Goal: Entertainment & Leisure: Consume media (video, audio)

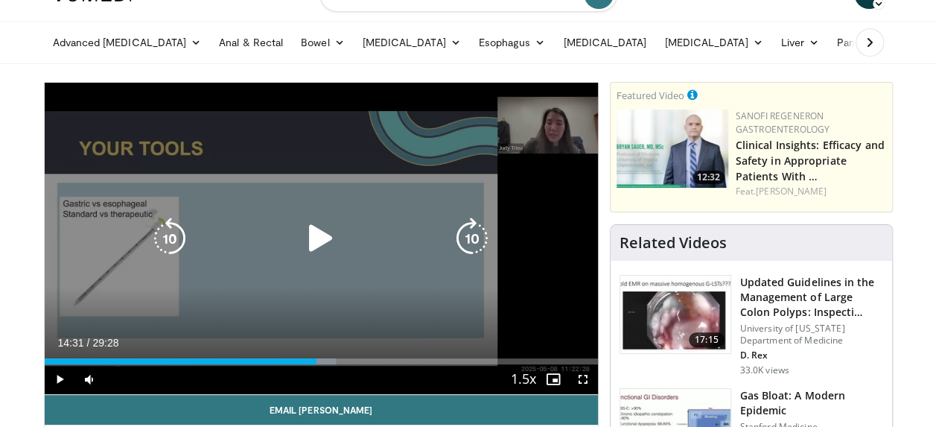
click at [347, 232] on div "Video Player" at bounding box center [321, 238] width 332 height 30
click at [311, 236] on icon "Video Player" at bounding box center [321, 238] width 42 height 42
click at [334, 272] on div "10 seconds Tap to unmute" at bounding box center [321, 238] width 553 height 311
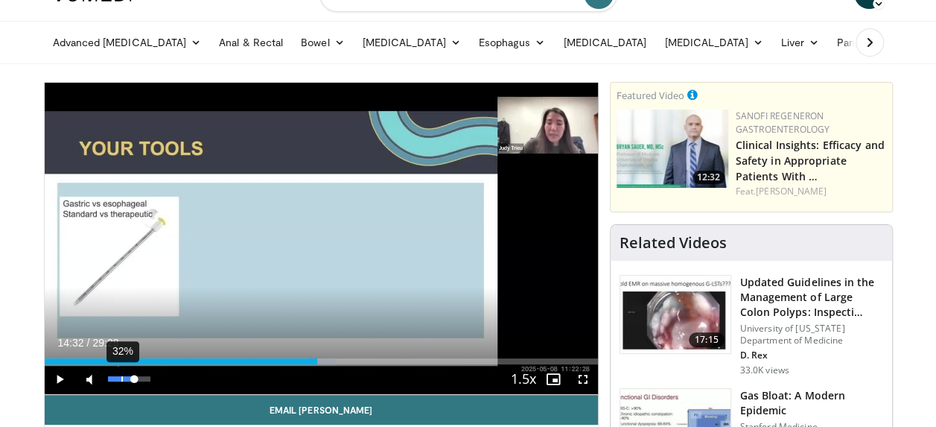
click at [121, 377] on div "32%" at bounding box center [129, 378] width 42 height 5
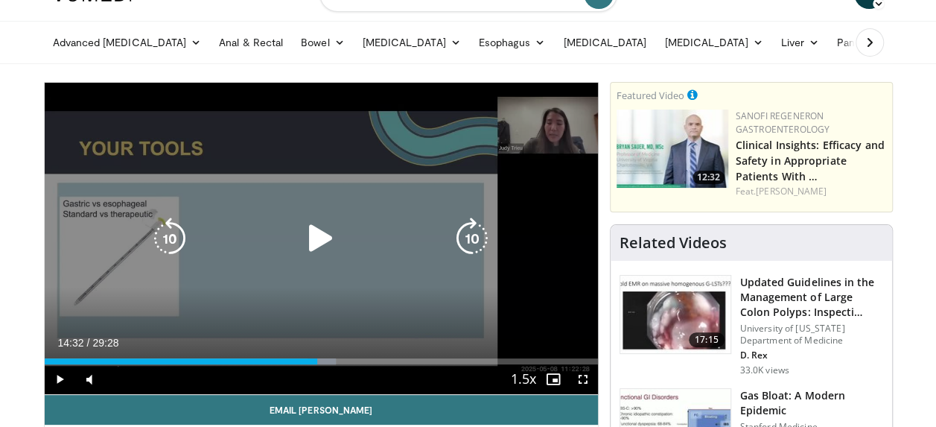
click at [217, 239] on div "Video Player" at bounding box center [321, 238] width 332 height 30
click at [303, 242] on icon "Video Player" at bounding box center [321, 238] width 42 height 42
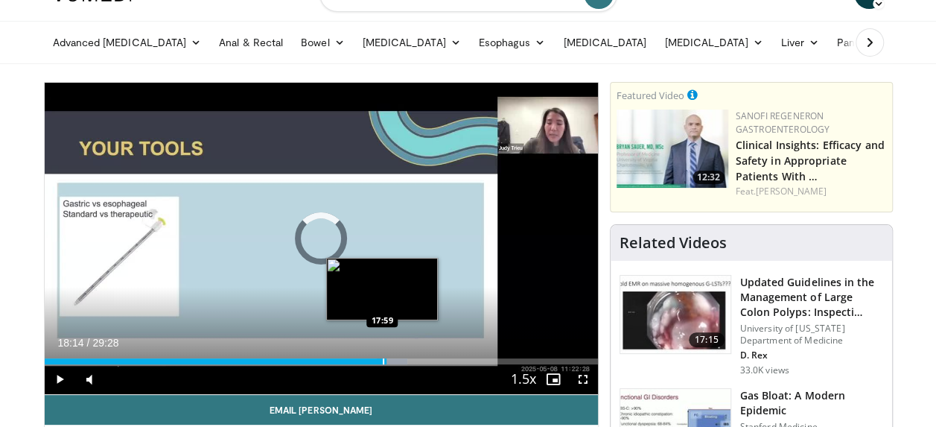
click at [383, 360] on div "Progress Bar" at bounding box center [383, 361] width 1 height 6
click at [380, 360] on div "Progress Bar" at bounding box center [380, 361] width 1 height 6
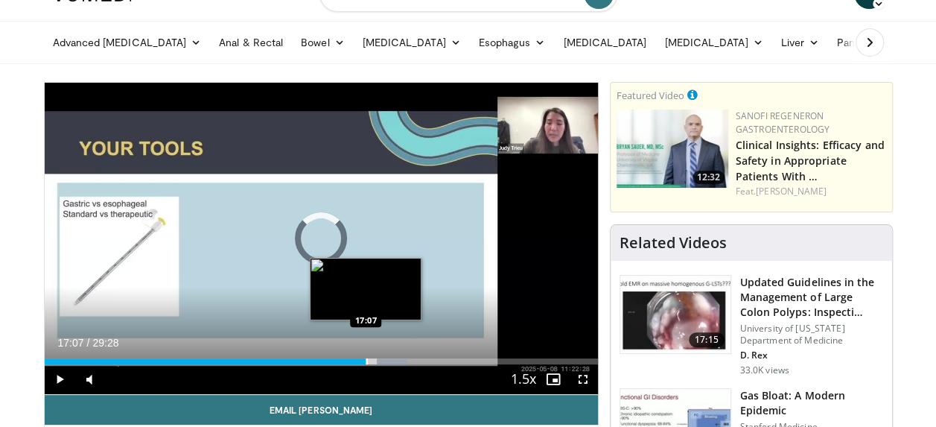
click at [366, 358] on div "Progress Bar" at bounding box center [366, 361] width 1 height 6
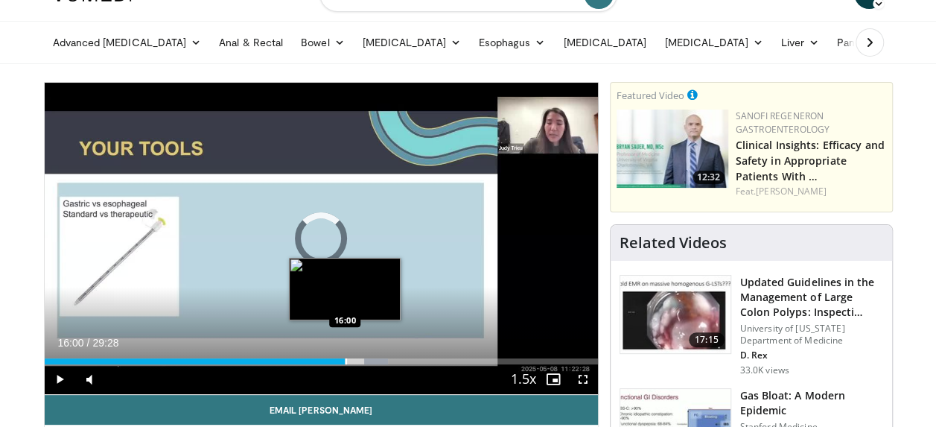
click at [346, 359] on div "Progress Bar" at bounding box center [346, 361] width 1 height 6
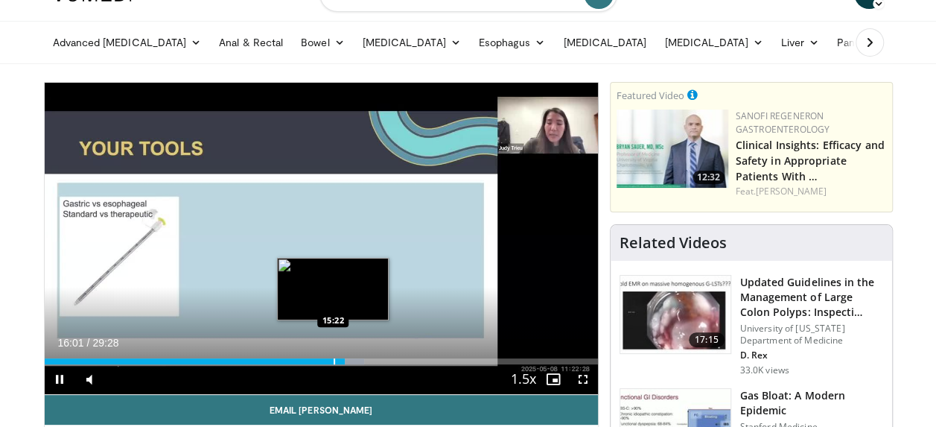
click at [332, 359] on div "Loaded : 57.76% 15:20 15:22" at bounding box center [321, 361] width 553 height 6
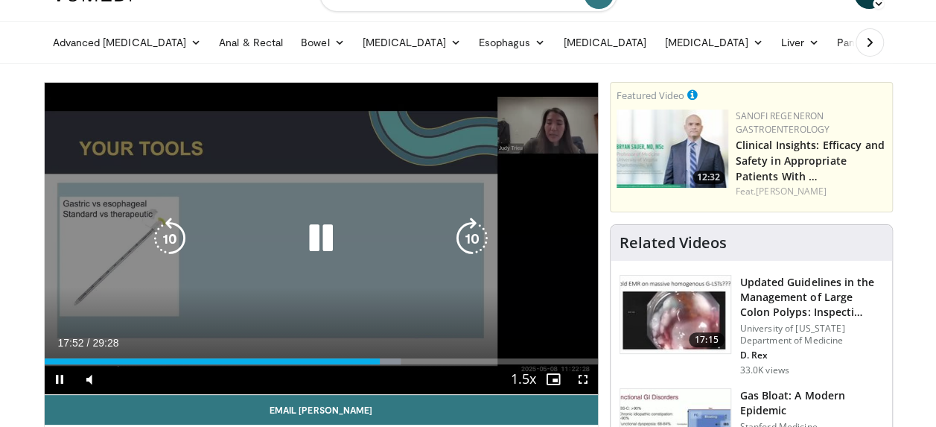
click at [316, 240] on icon "Video Player" at bounding box center [321, 238] width 42 height 42
click at [334, 323] on div "10 seconds Tap to unmute" at bounding box center [321, 238] width 553 height 311
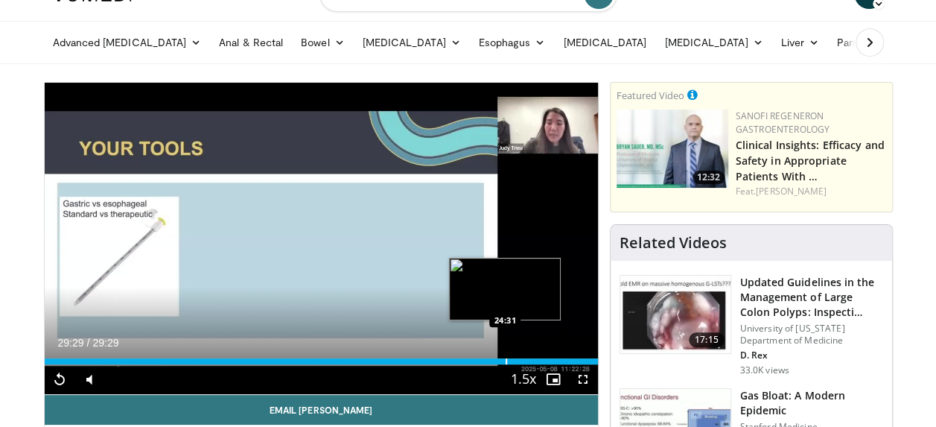
click at [505, 355] on div "Loaded : 100.00% 29:29 24:31" at bounding box center [321, 357] width 553 height 14
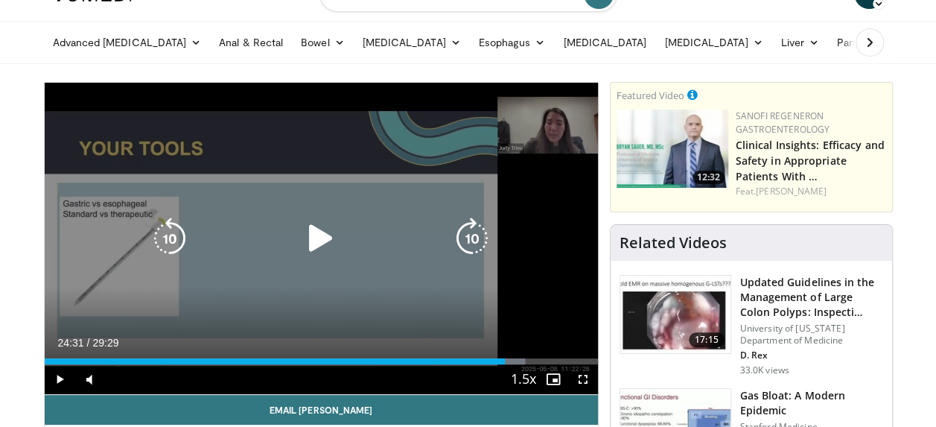
click at [448, 270] on div "10 seconds Tap to unmute" at bounding box center [321, 238] width 553 height 311
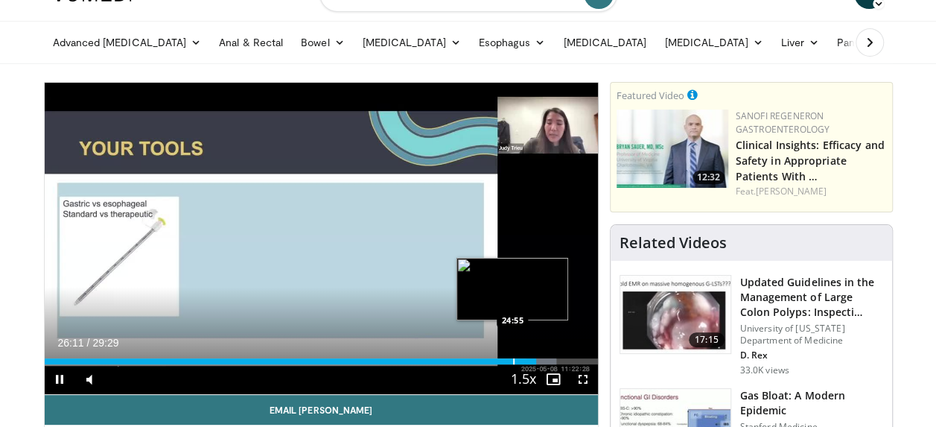
click at [512, 357] on div "Loaded : 92.52% 26:12 24:55" at bounding box center [321, 357] width 553 height 14
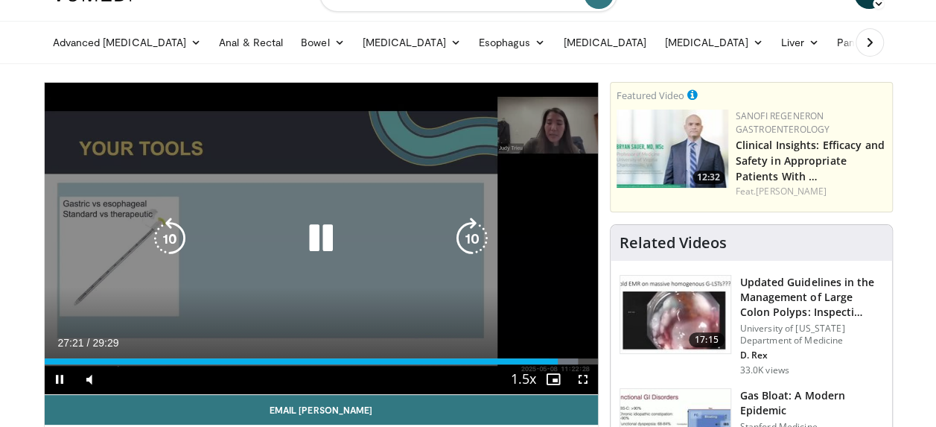
click at [330, 230] on icon "Video Player" at bounding box center [321, 238] width 42 height 42
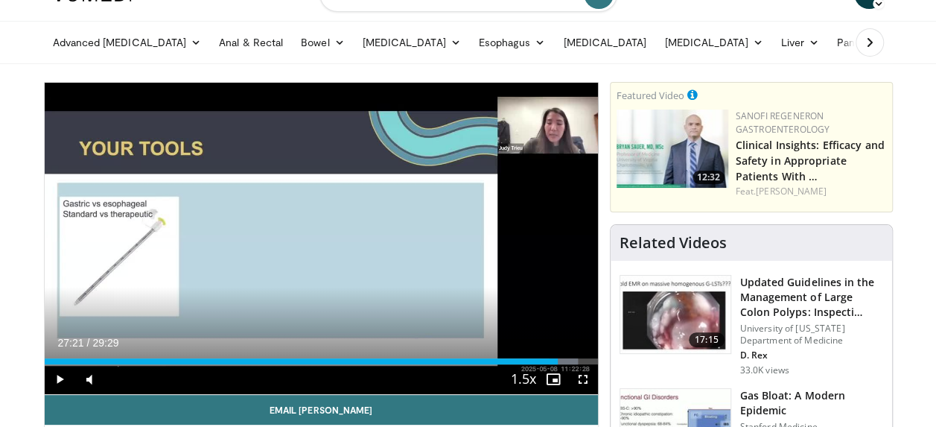
click at [390, 298] on div "10 seconds Tap to unmute" at bounding box center [321, 238] width 553 height 311
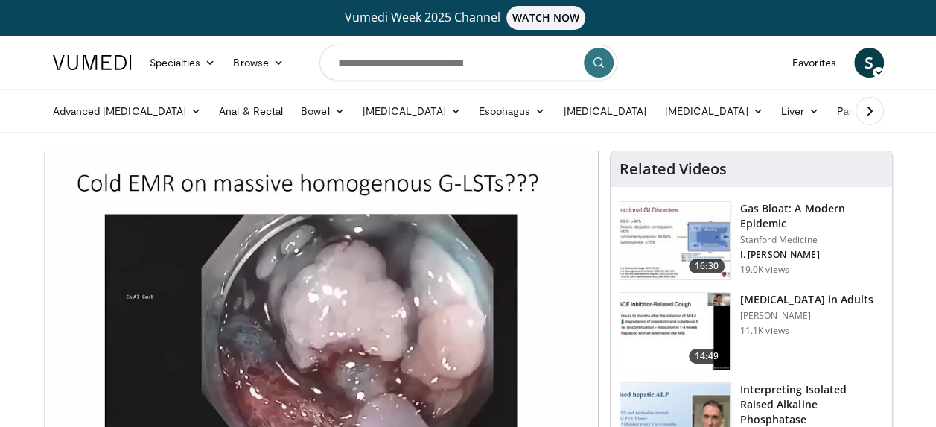
drag, startPoint x: 0, startPoint y: 249, endPoint x: 603, endPoint y: 131, distance: 614.6
click at [603, 131] on ul "Advanced Endoscopy Anti-Reflux Endoscopic Procedures Barrett's Esophagus Manage…" at bounding box center [598, 111] width 1109 height 42
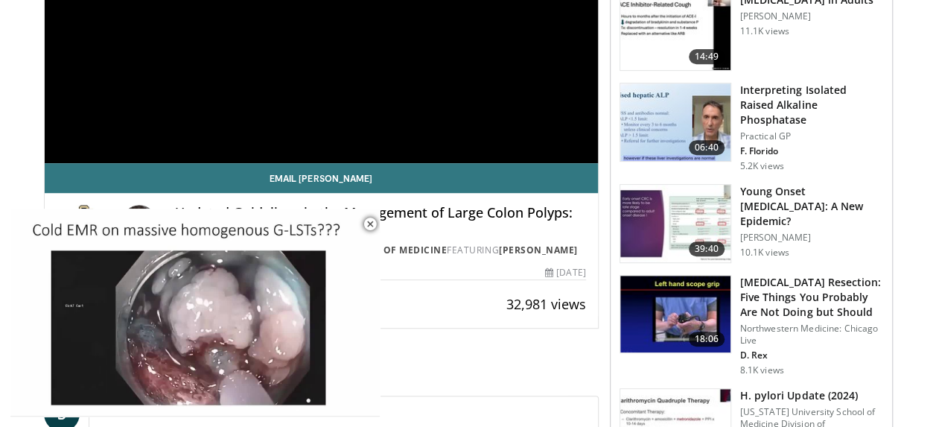
scroll to position [300, 0]
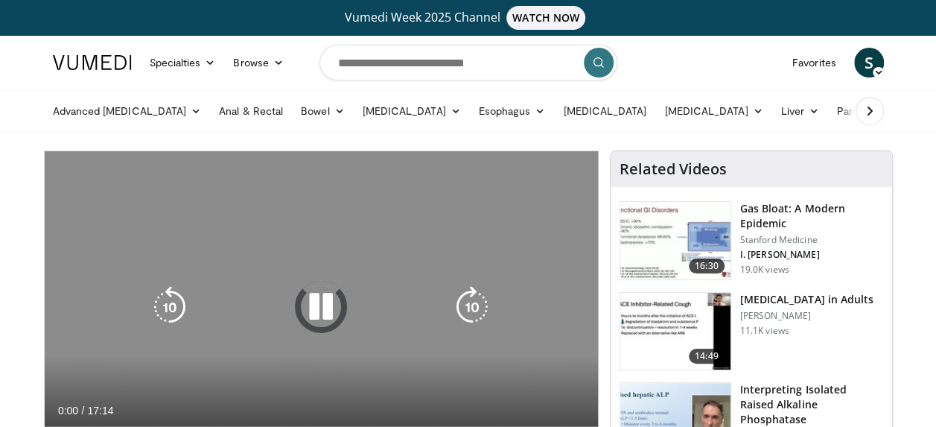
click at [316, 298] on icon "Video Player" at bounding box center [321, 307] width 42 height 42
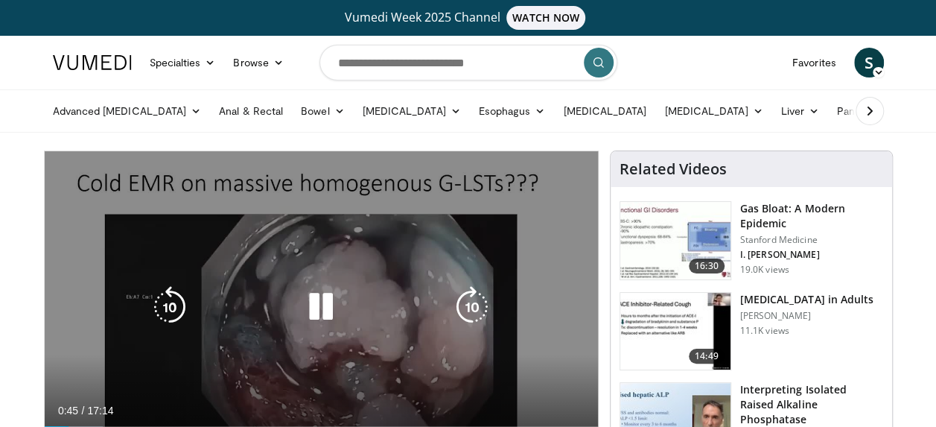
click at [325, 299] on icon "Video Player" at bounding box center [321, 307] width 42 height 42
